Goal: Information Seeking & Learning: Check status

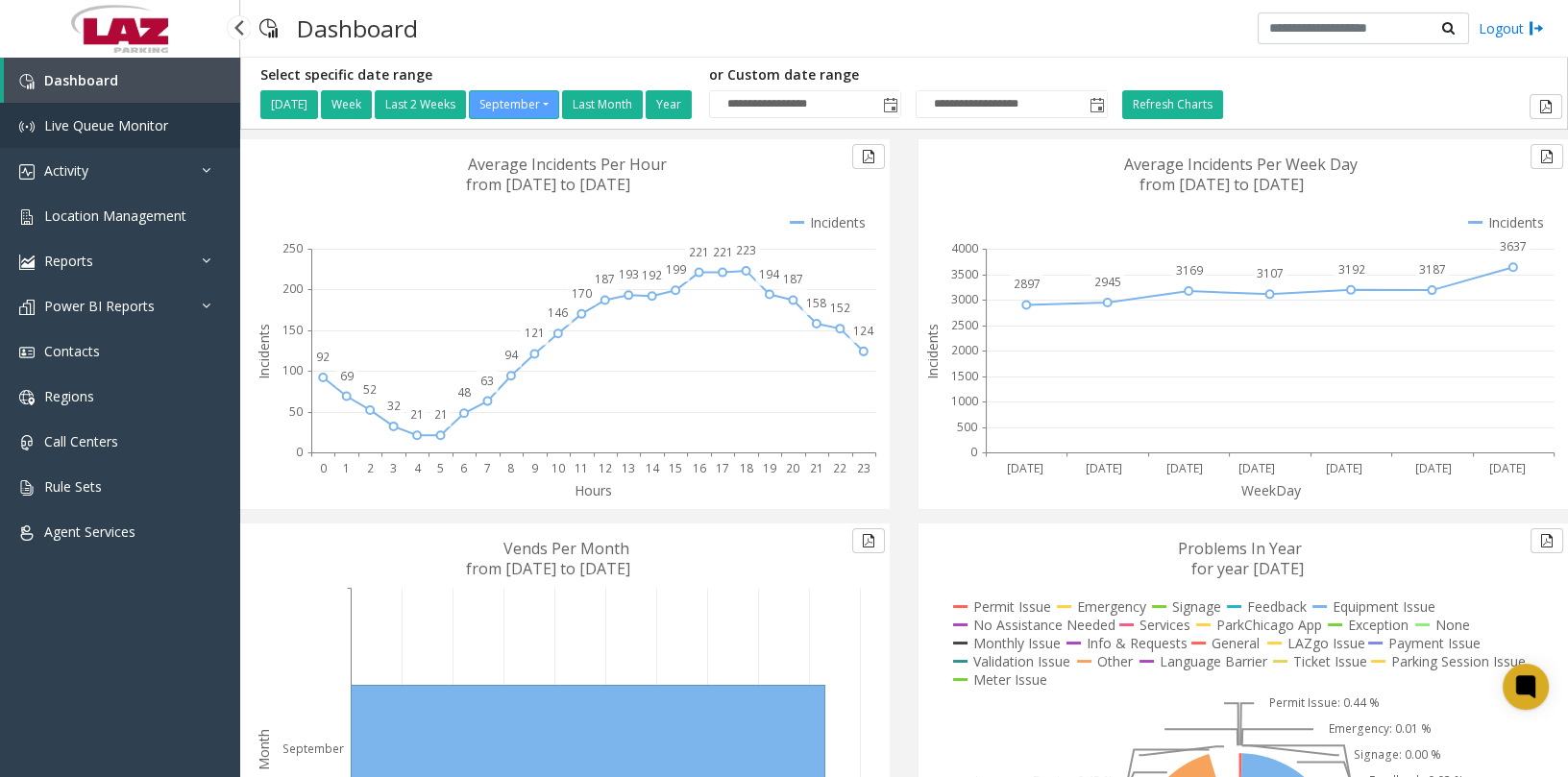
click at [108, 128] on span "Live Queue Monitor" at bounding box center [105, 125] width 124 height 19
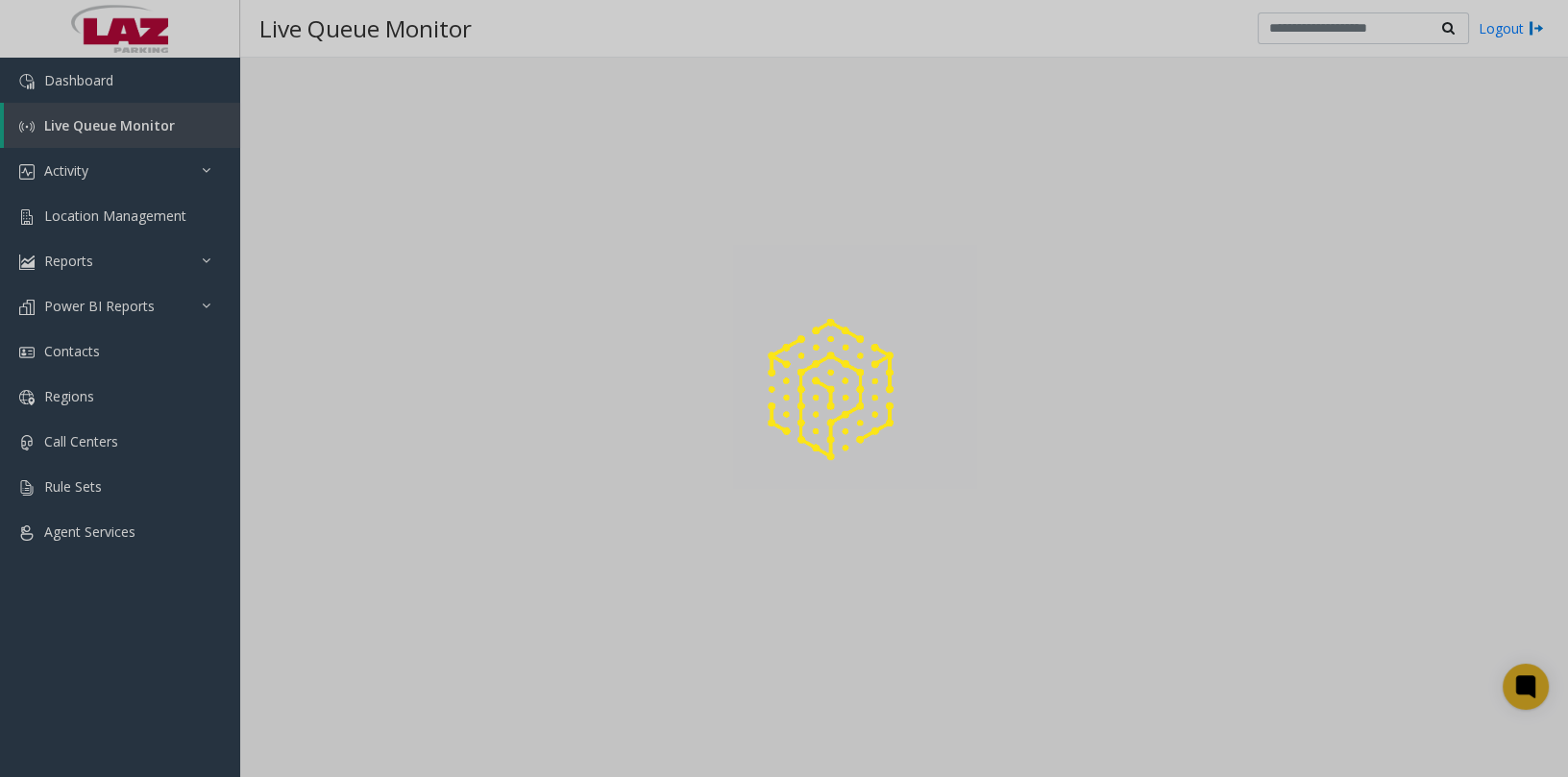
drag, startPoint x: 75, startPoint y: 535, endPoint x: 164, endPoint y: 505, distance: 93.9
click at [76, 535] on div at bounding box center [784, 388] width 1568 height 777
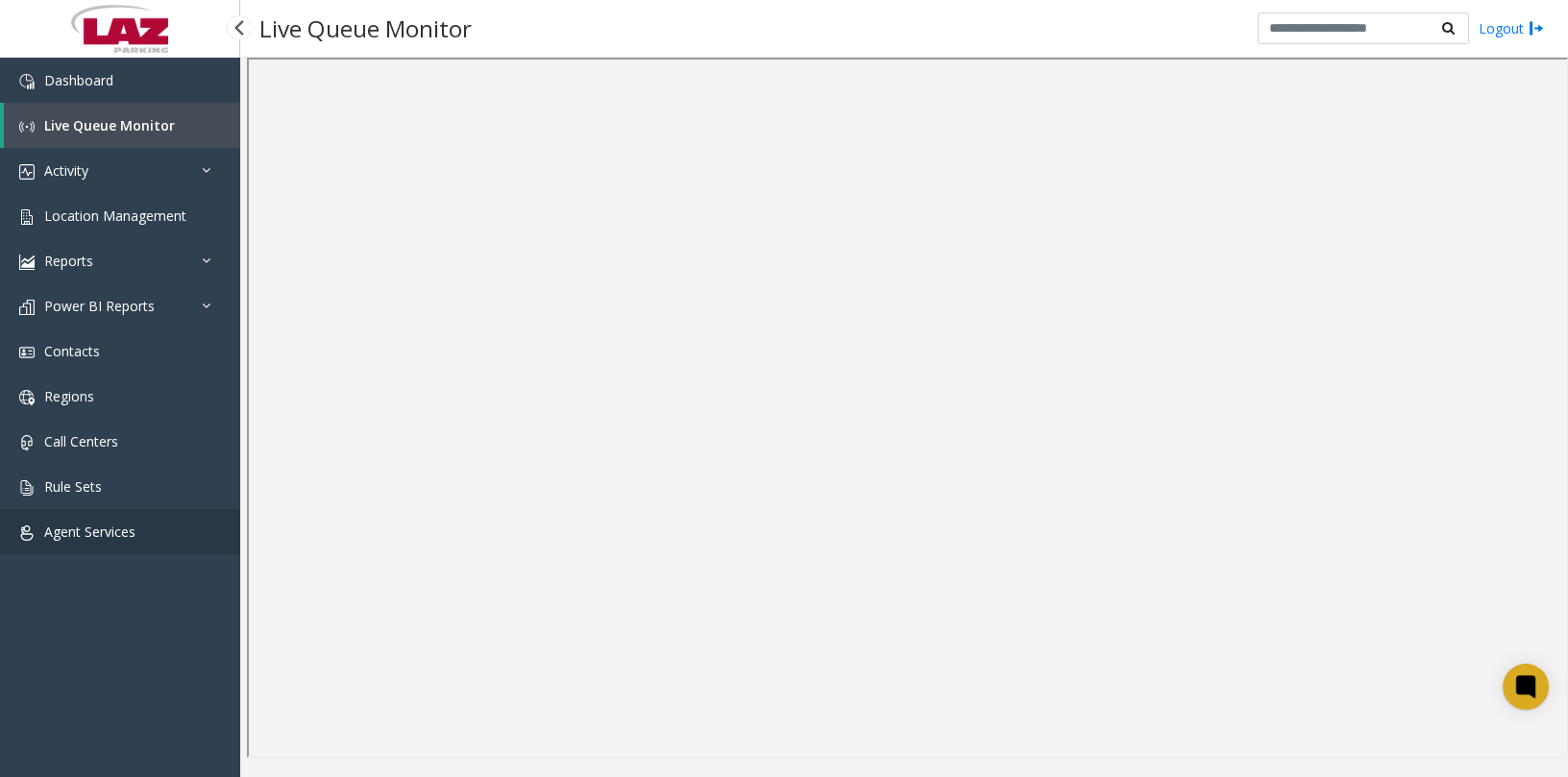
click at [110, 537] on span "Agent Services" at bounding box center [90, 531] width 92 height 19
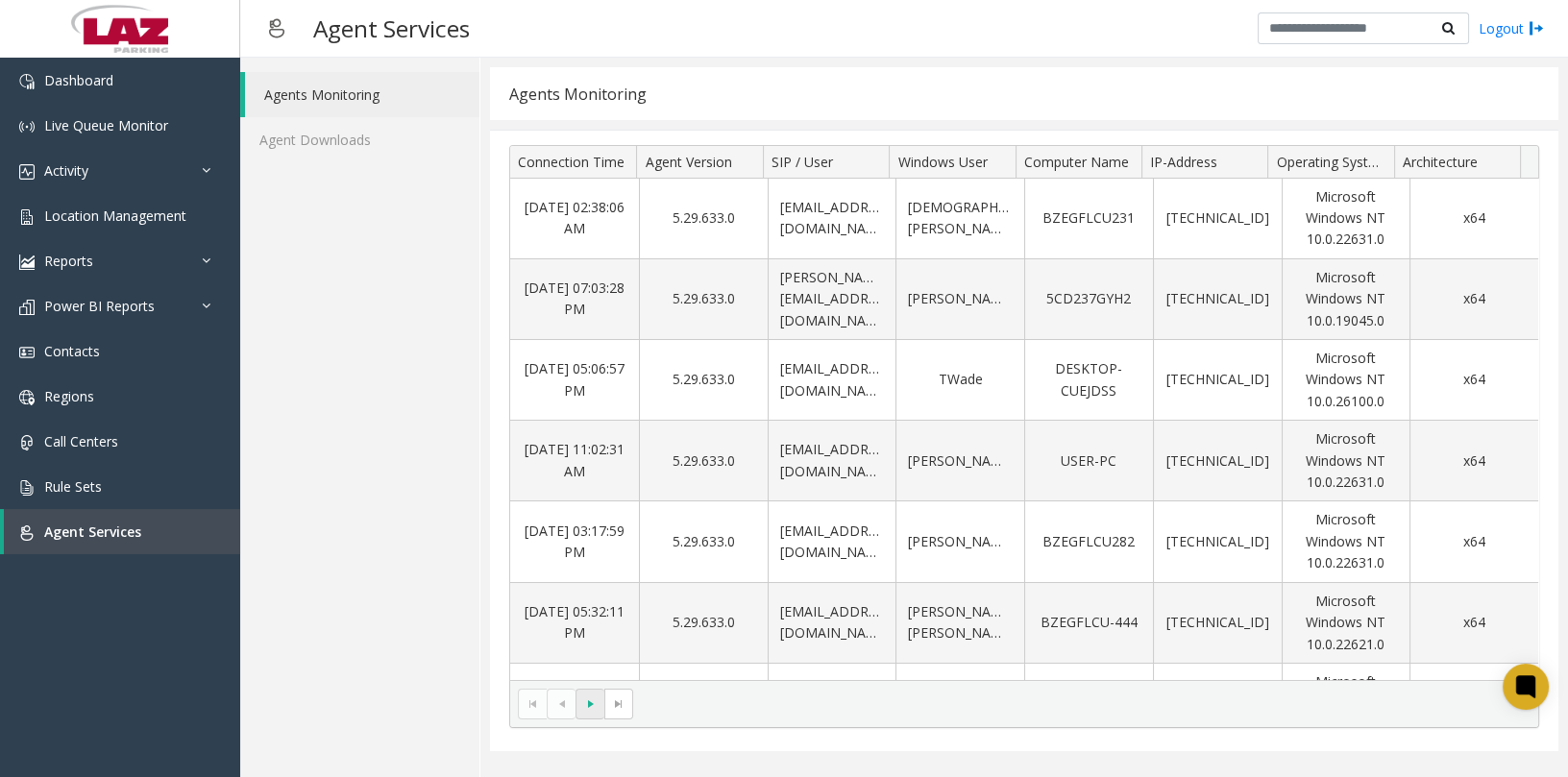
click at [591, 708] on span "Go to the next page" at bounding box center [591, 704] width 16 height 16
click at [591, 708] on kendo-pager-next-buttons at bounding box center [604, 705] width 58 height 31
click at [550, 705] on span at bounding box center [562, 705] width 29 height 31
click at [568, 701] on kendo-pager-prev-buttons at bounding box center [546, 705] width 58 height 31
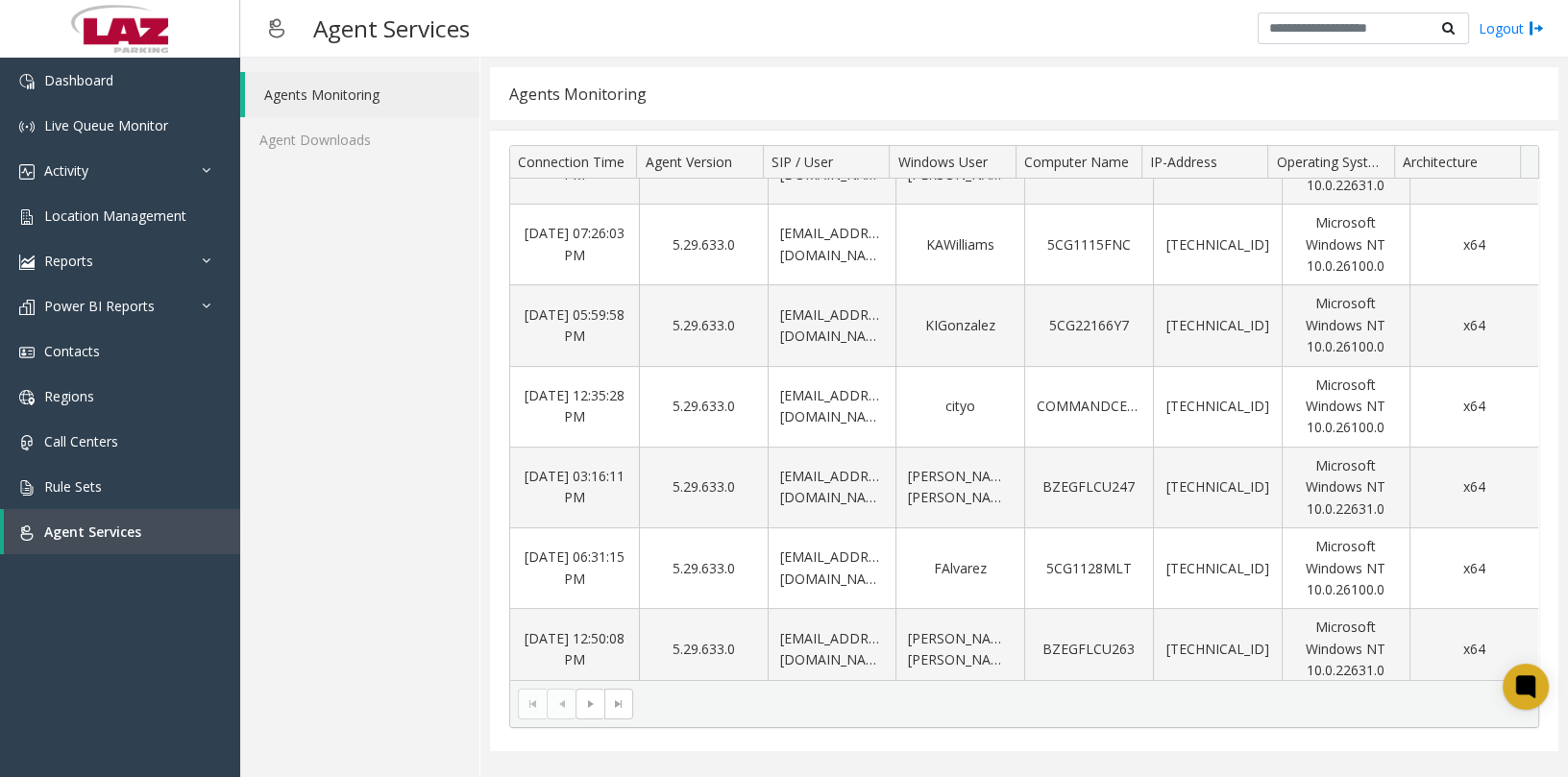
scroll to position [951, 0]
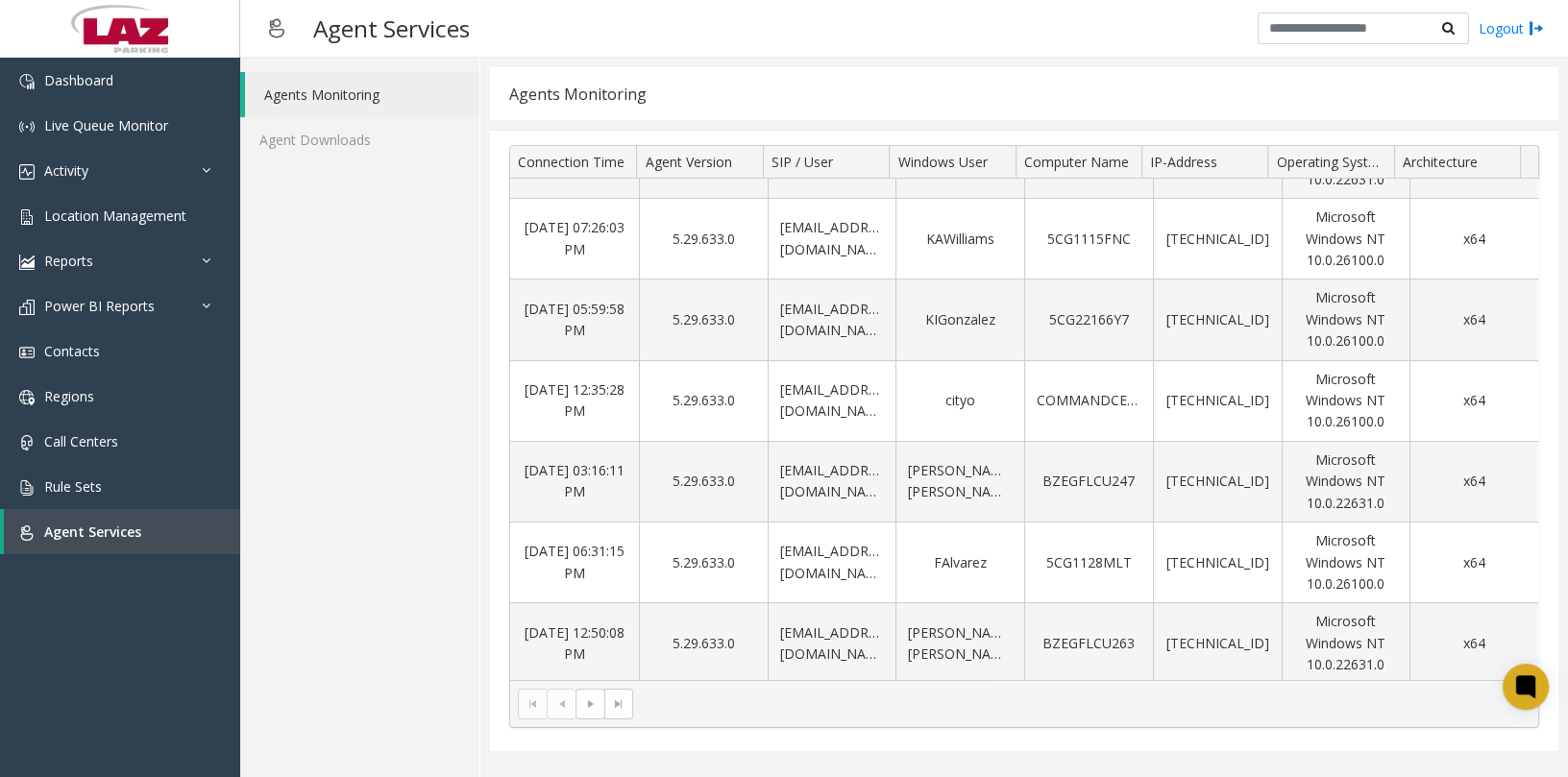
drag, startPoint x: 1540, startPoint y: 578, endPoint x: 1550, endPoint y: 324, distance: 254.2
click at [1550, 323] on div "Connection Time Agent Version SIP / User Windows User Computer Name IP-Address …" at bounding box center [1025, 441] width 1069 height 622
drag, startPoint x: 1525, startPoint y: 548, endPoint x: 1146, endPoint y: 98, distance: 588.3
click at [1146, 98] on div "Agents Monitoring" at bounding box center [1025, 94] width 1069 height 53
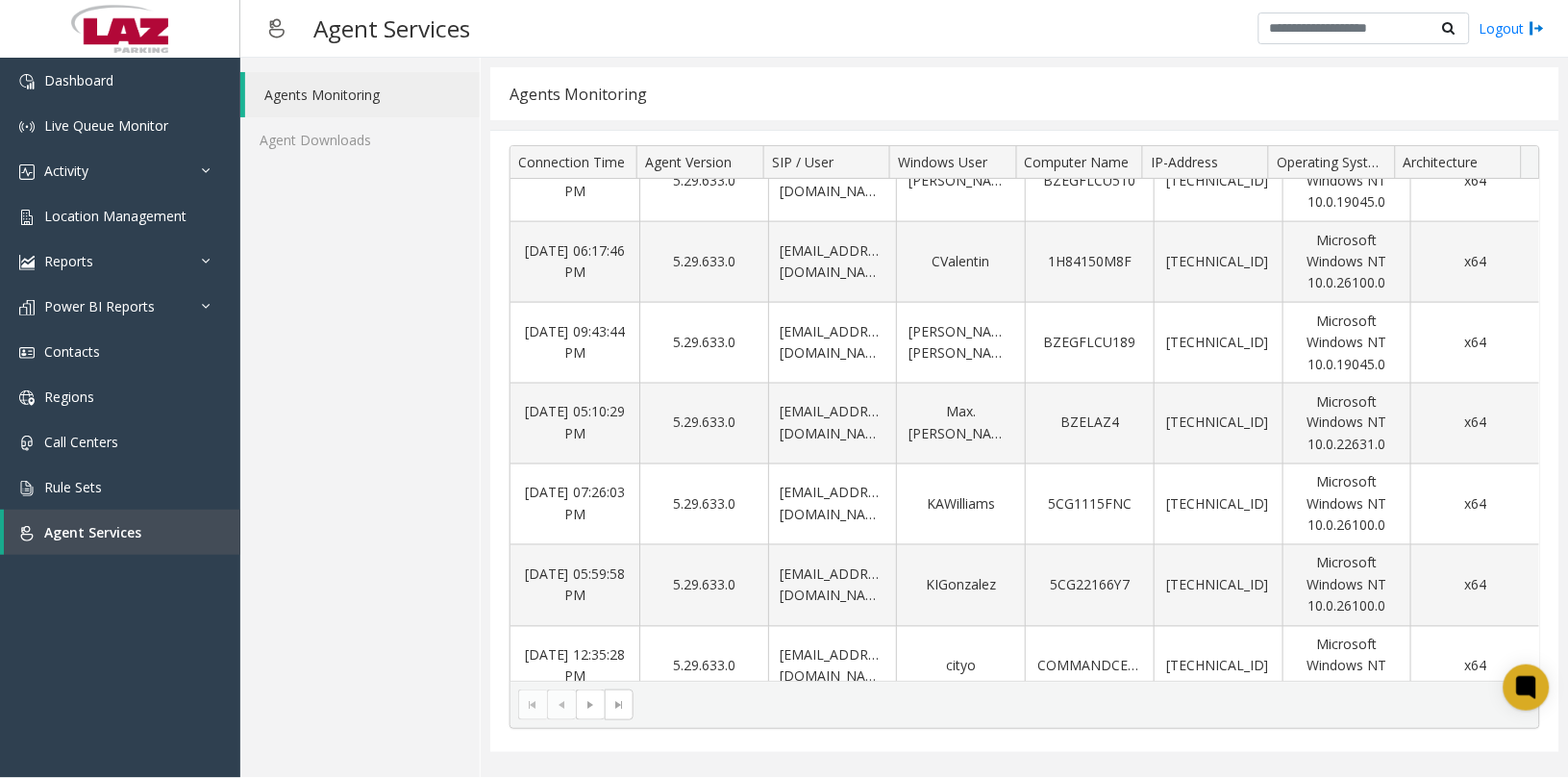
scroll to position [688, 0]
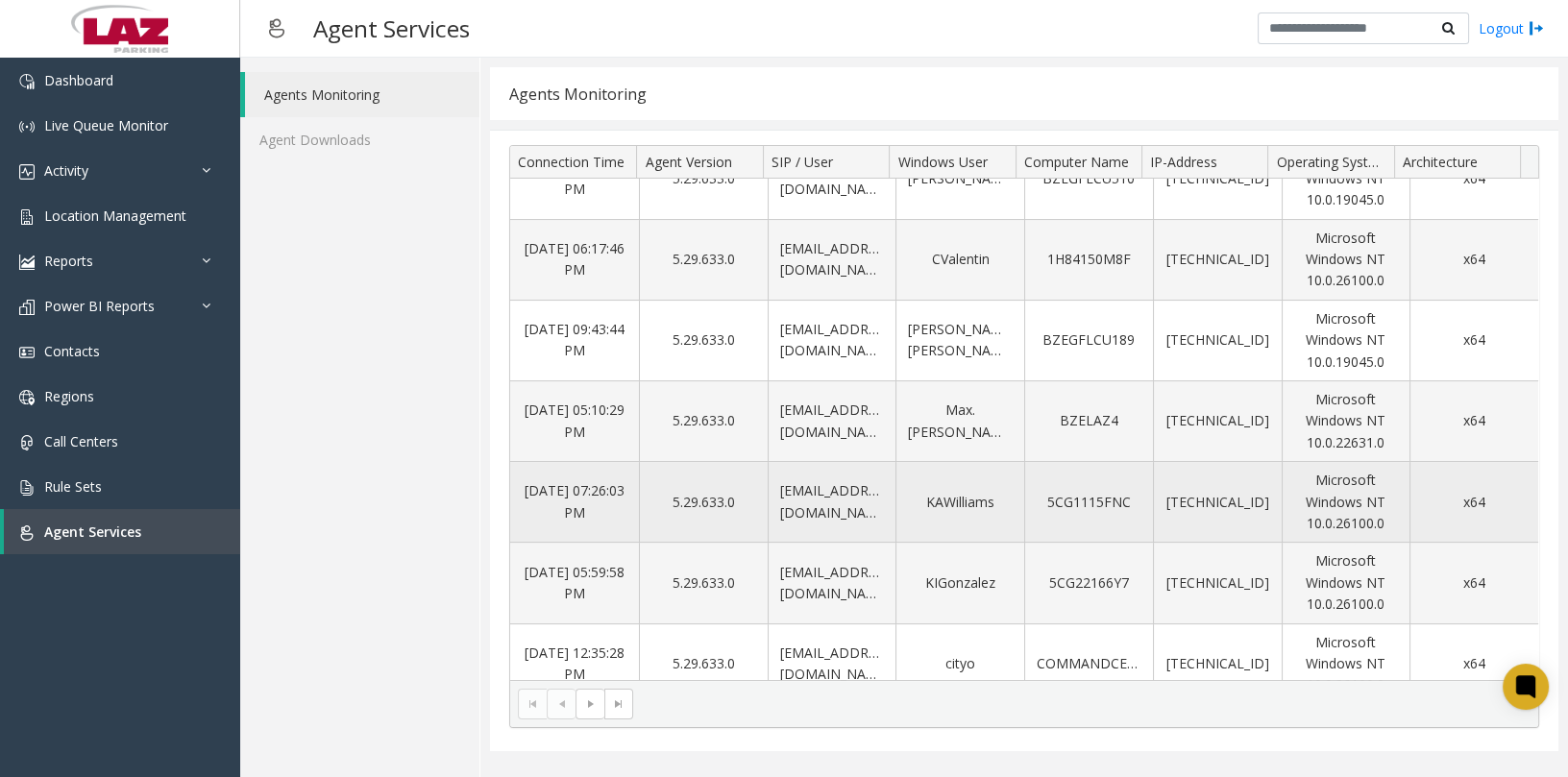
click at [807, 506] on td "[EMAIL_ADDRESS][DOMAIN_NAME]" at bounding box center [832, 502] width 129 height 81
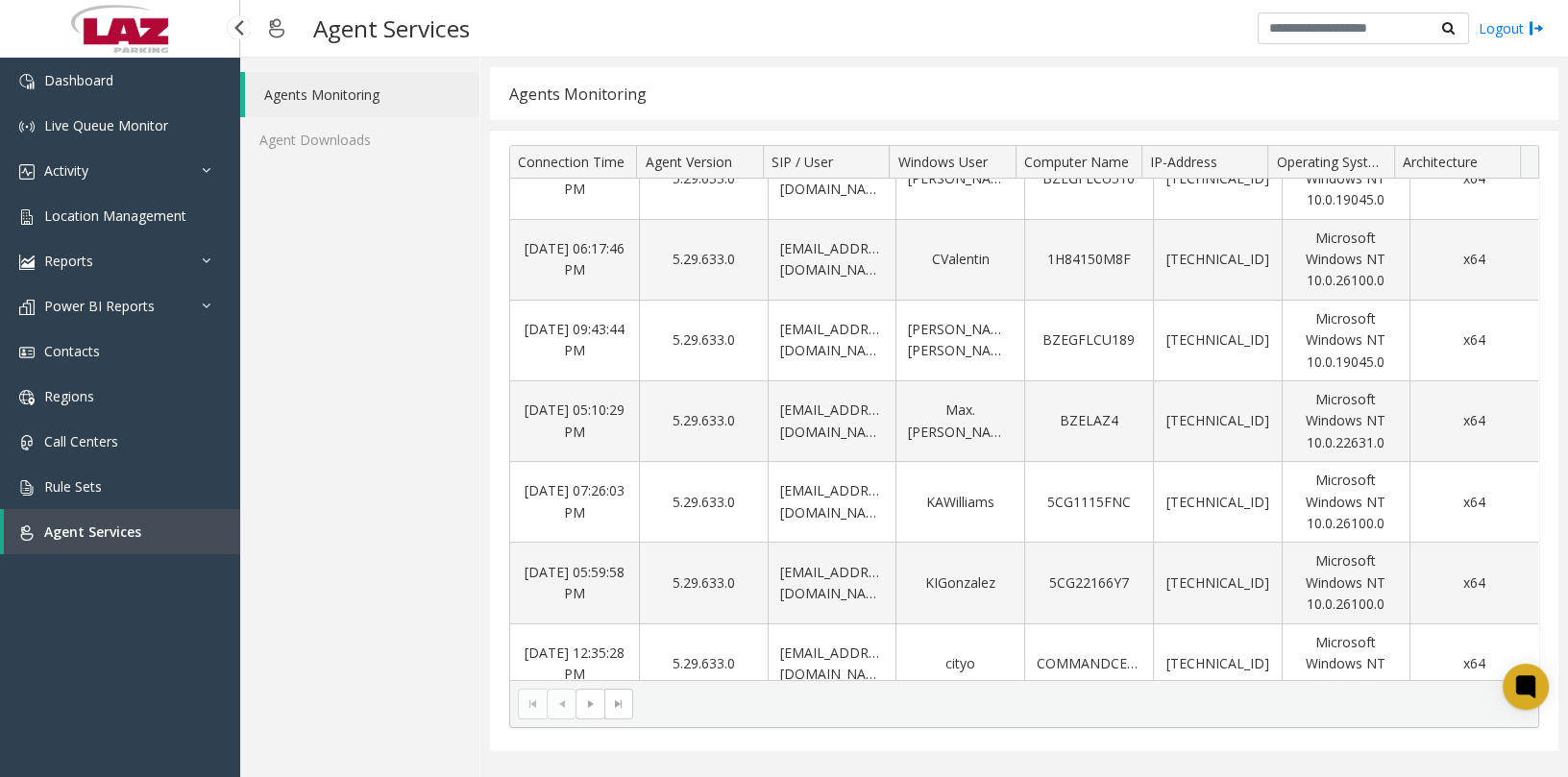
click at [164, 659] on div "Dashboard Live Queue Monitor Activity Daily Activity Lane Activity Agent Activi…" at bounding box center [120, 414] width 240 height 715
click at [132, 166] on link "Activity" at bounding box center [120, 171] width 240 height 45
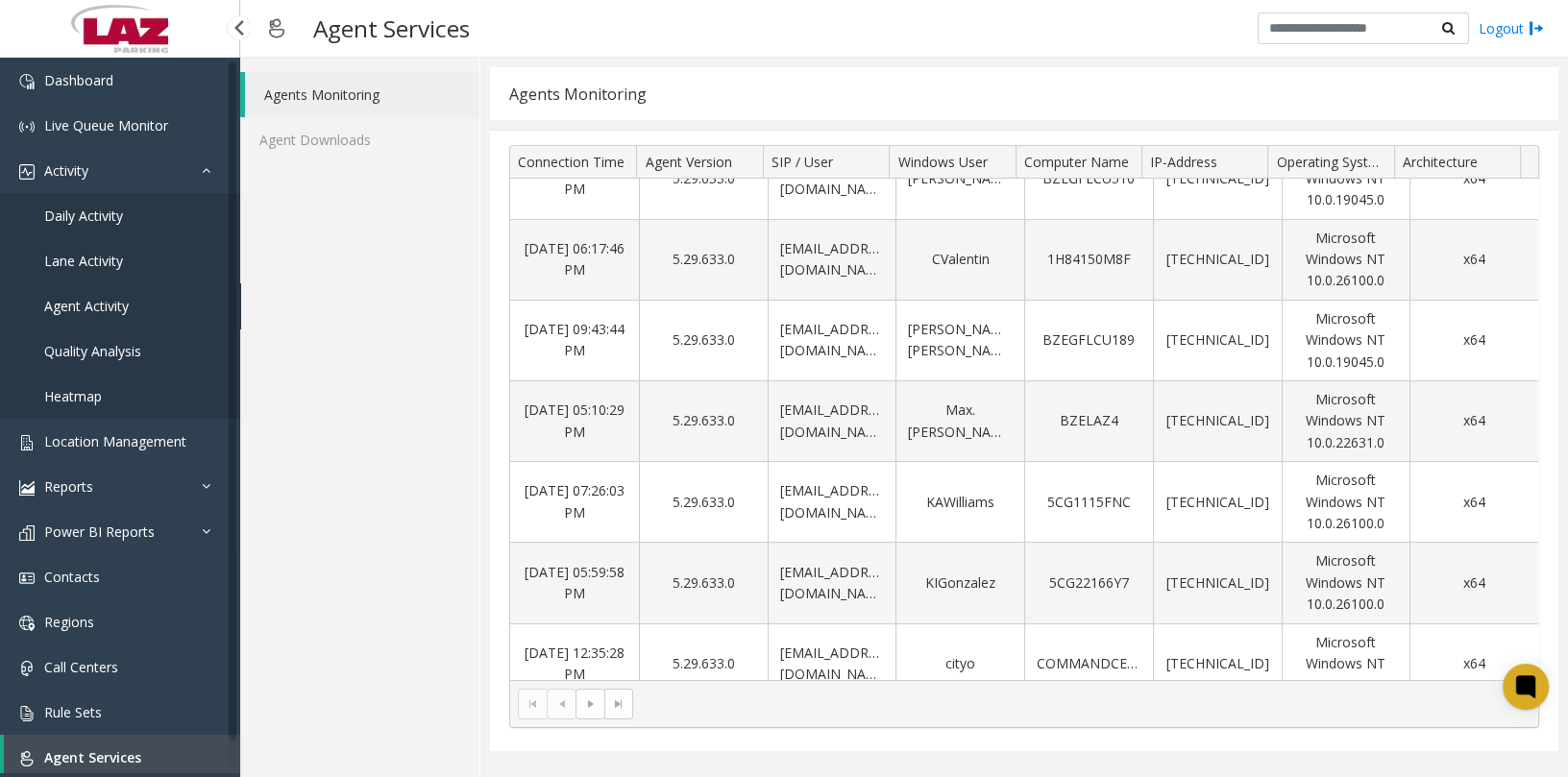
click at [118, 298] on span "Agent Activity" at bounding box center [86, 306] width 85 height 19
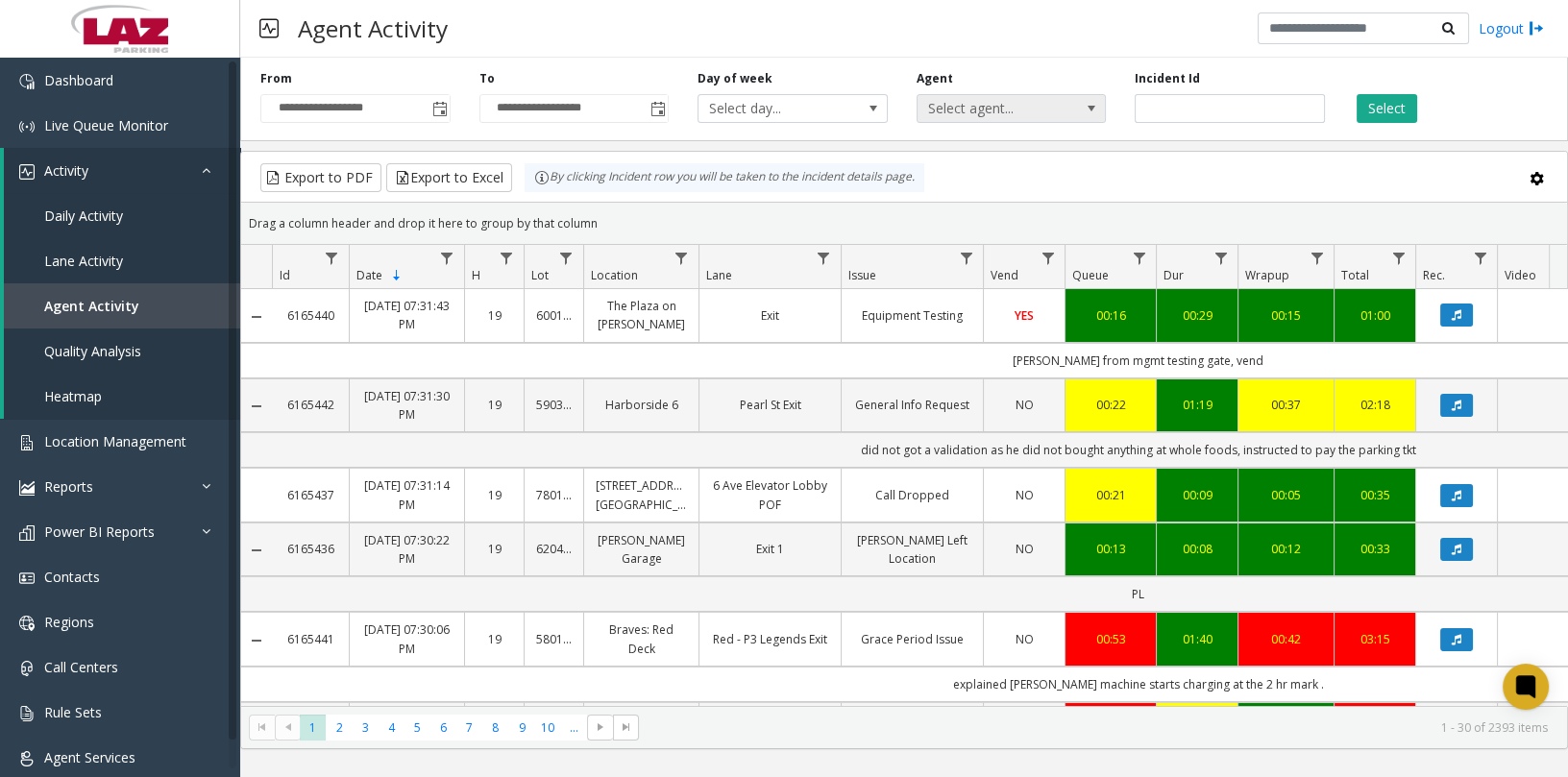
click at [966, 117] on span "Select agent..." at bounding box center [993, 109] width 150 height 27
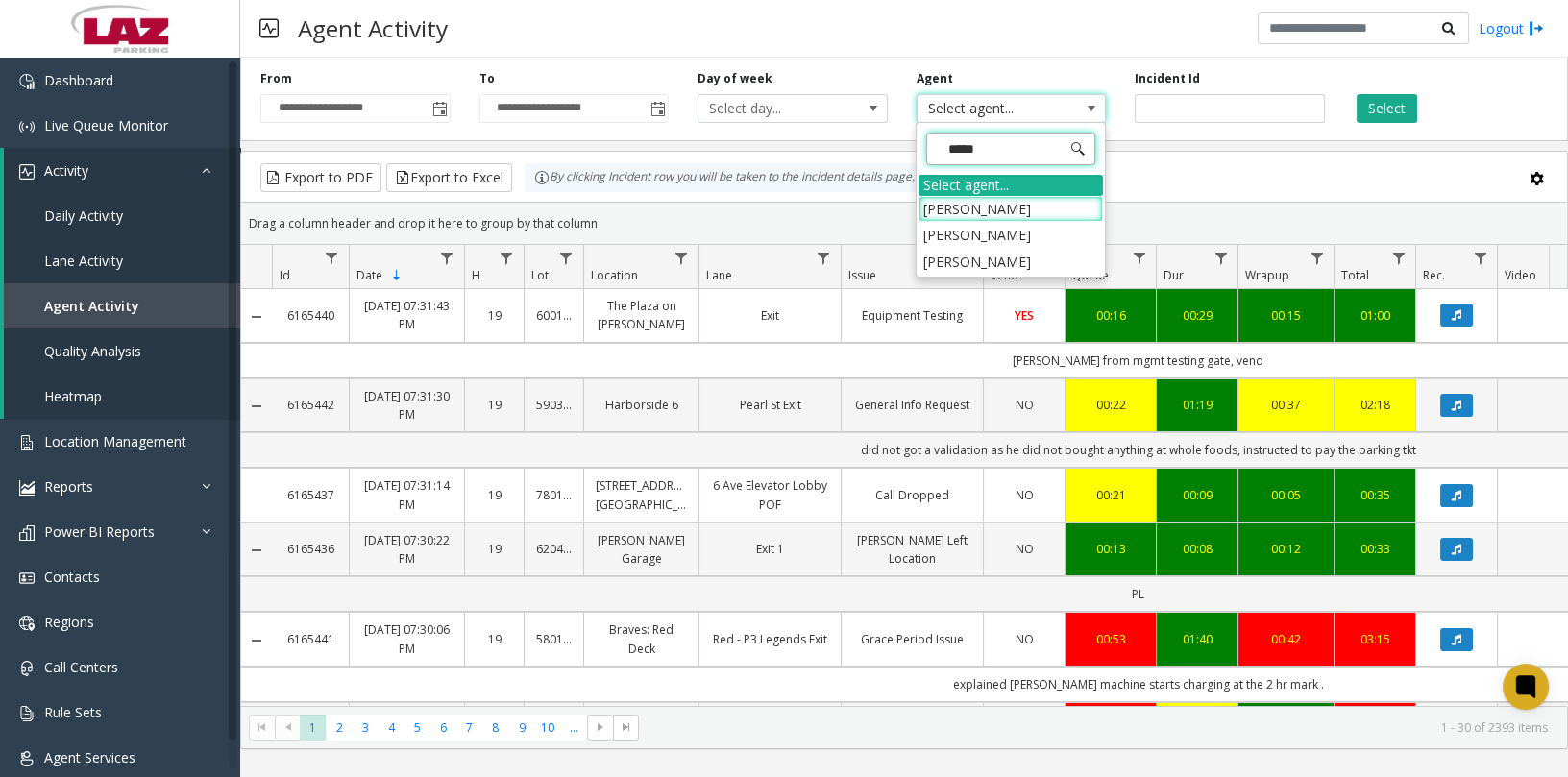
type input "******"
click at [1012, 236] on li "[PERSON_NAME]" at bounding box center [1010, 235] width 184 height 26
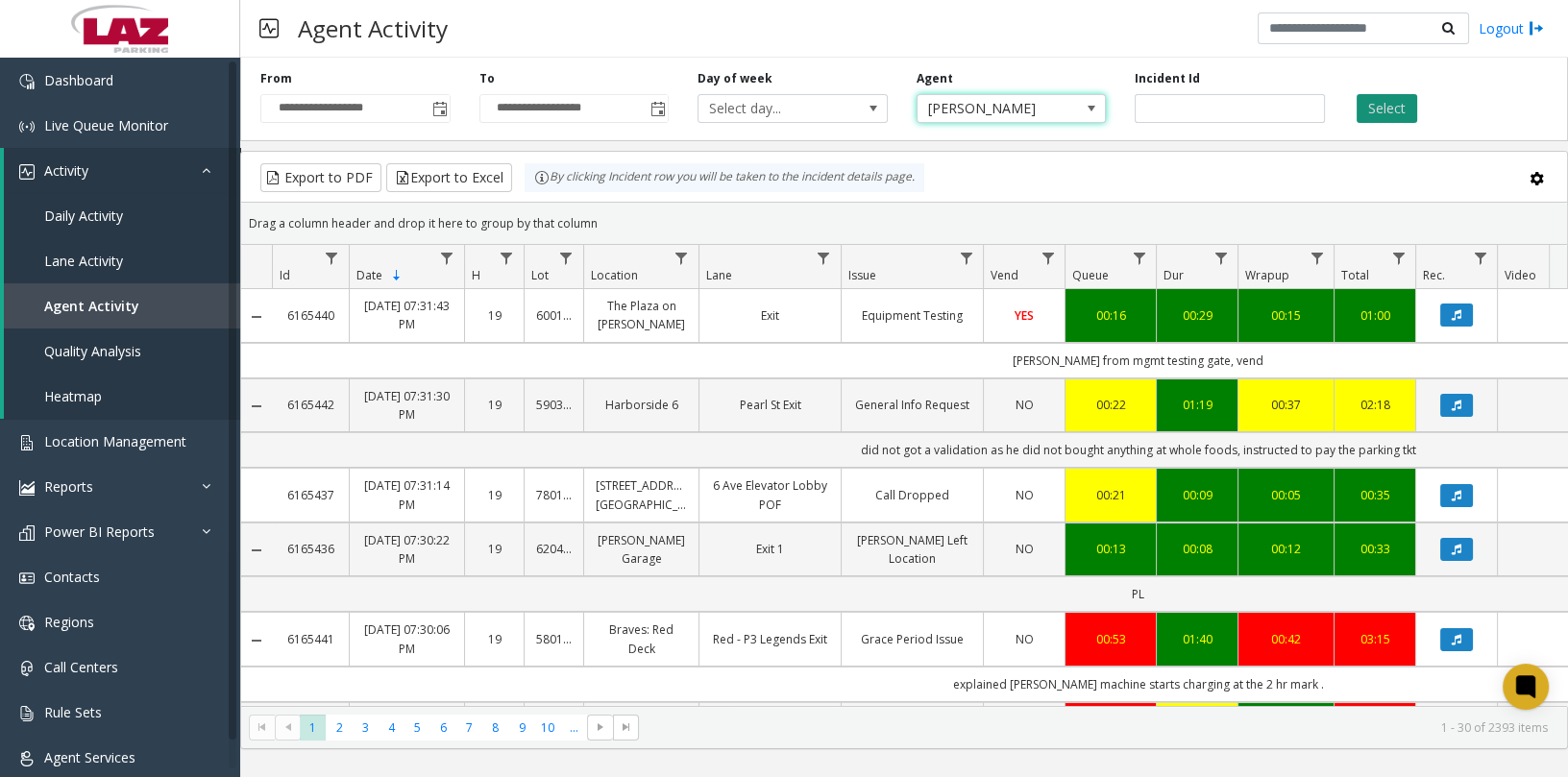
click at [1378, 110] on button "Select" at bounding box center [1387, 109] width 60 height 29
